Goal: Book appointment/travel/reservation

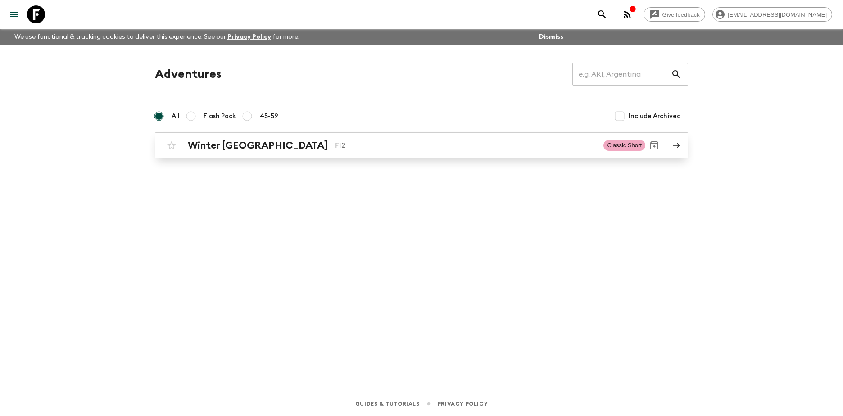
click at [225, 146] on h2 "Winter [GEOGRAPHIC_DATA]" at bounding box center [258, 146] width 140 height 12
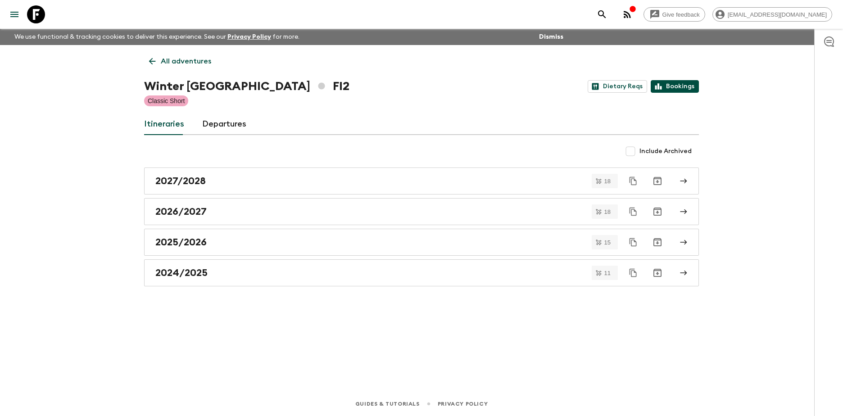
click at [682, 83] on link "Bookings" at bounding box center [675, 86] width 48 height 13
click at [185, 242] on h2 "2025/2026" at bounding box center [180, 243] width 51 height 12
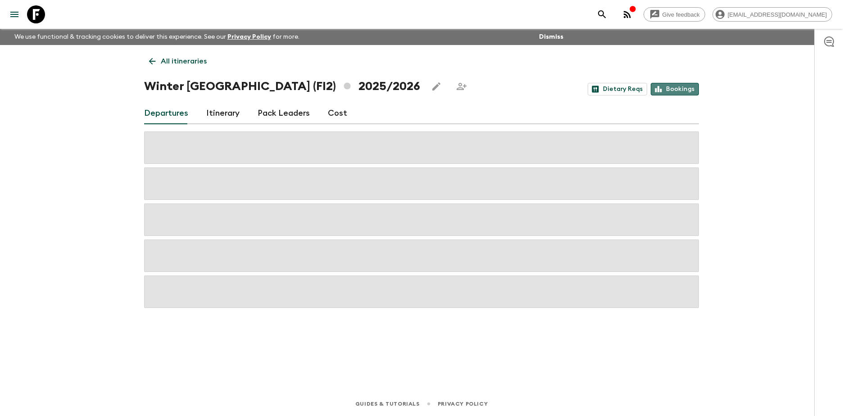
click at [683, 88] on link "Bookings" at bounding box center [675, 89] width 48 height 13
